Goal: Information Seeking & Learning: Find contact information

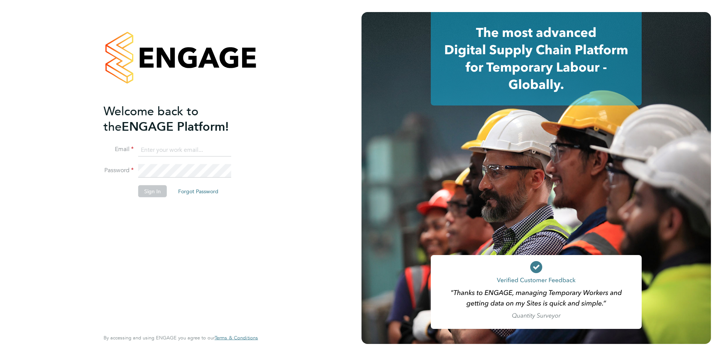
type input "[EMAIL_ADDRESS][DOMAIN_NAME]"
click at [150, 190] on button "Sign In" at bounding box center [152, 191] width 29 height 12
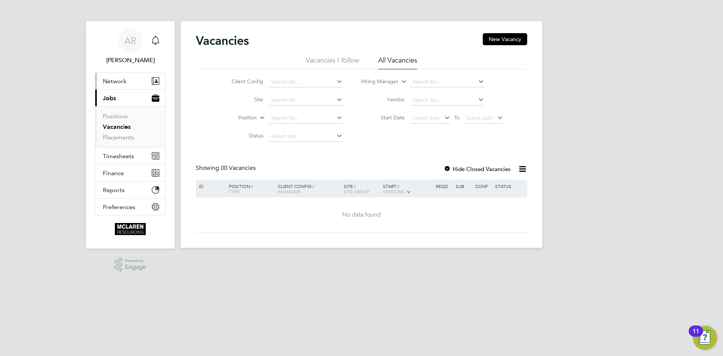
click at [131, 79] on button "Network" at bounding box center [130, 81] width 70 height 17
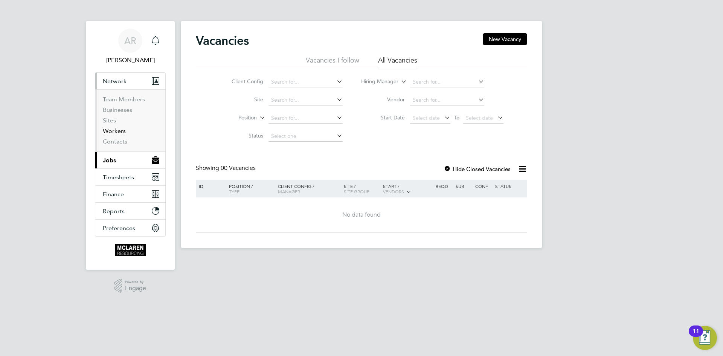
click at [115, 131] on link "Workers" at bounding box center [114, 130] width 23 height 7
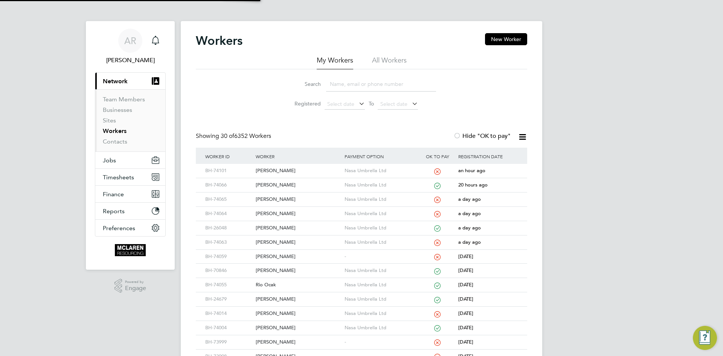
click at [329, 87] on input at bounding box center [381, 84] width 110 height 15
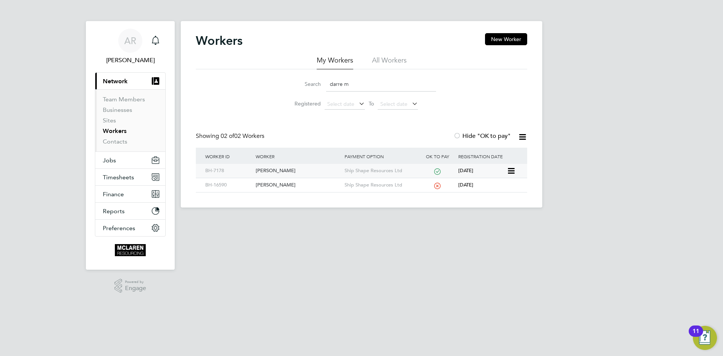
type input "darre m"
click at [296, 174] on div "Darren Macaulay" at bounding box center [298, 171] width 88 height 14
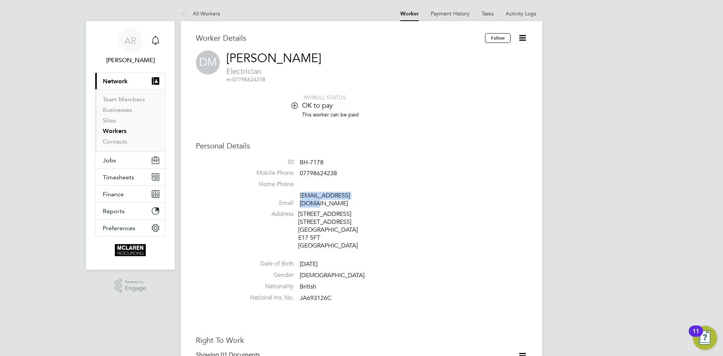
drag, startPoint x: 378, startPoint y: 194, endPoint x: 303, endPoint y: 195, distance: 74.9
click at [303, 195] on li "Email maka3000@hotmail.com" at bounding box center [384, 201] width 286 height 18
drag, startPoint x: 386, startPoint y: 180, endPoint x: 368, endPoint y: 195, distance: 23.3
click at [386, 180] on li "Home Phone" at bounding box center [384, 185] width 286 height 11
drag, startPoint x: 366, startPoint y: 197, endPoint x: 301, endPoint y: 197, distance: 64.8
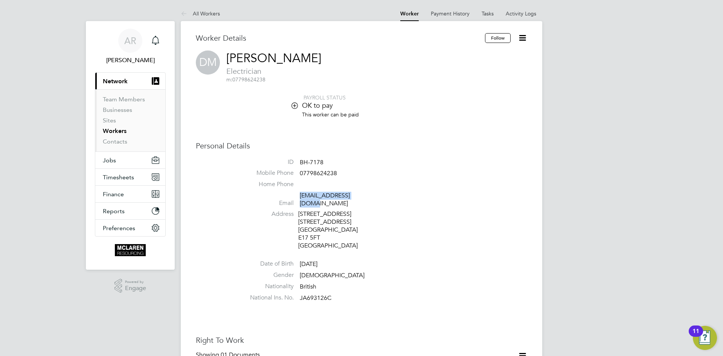
click at [301, 197] on span "maka3000@hotmail.com" at bounding box center [336, 200] width 72 height 16
copy link "maka3000@hotmail.com"
